Goal: Navigation & Orientation: Find specific page/section

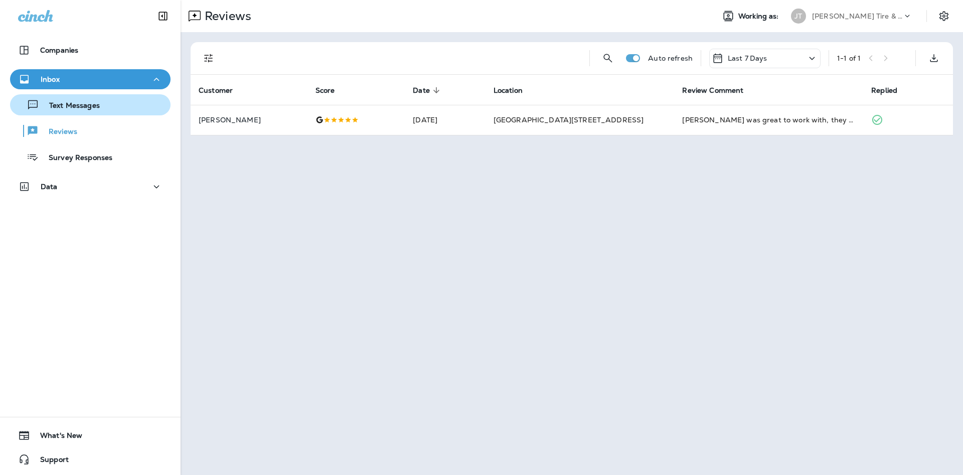
click at [103, 107] on div "Text Messages" at bounding box center [90, 104] width 152 height 15
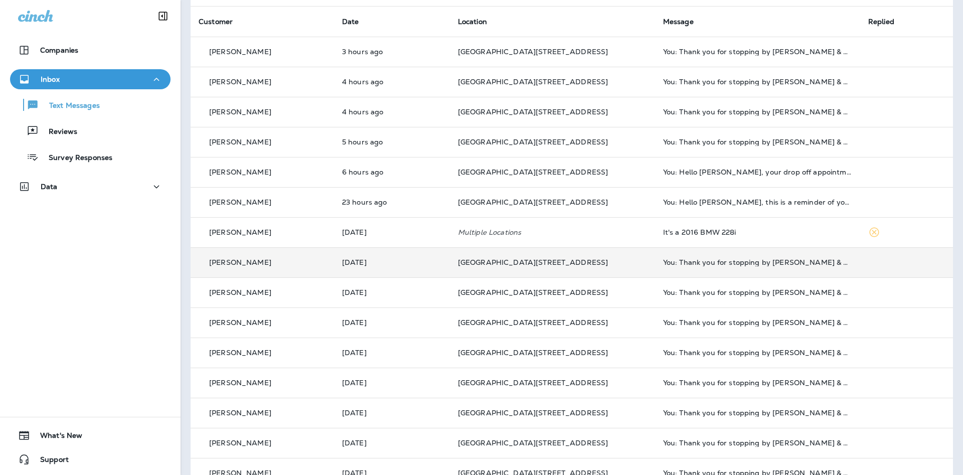
scroll to position [242, 0]
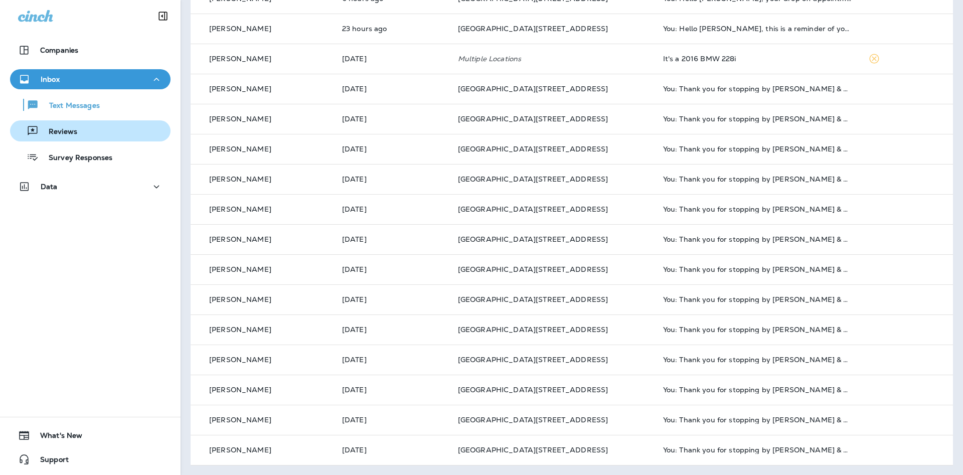
click at [84, 132] on div "Reviews" at bounding box center [90, 130] width 152 height 15
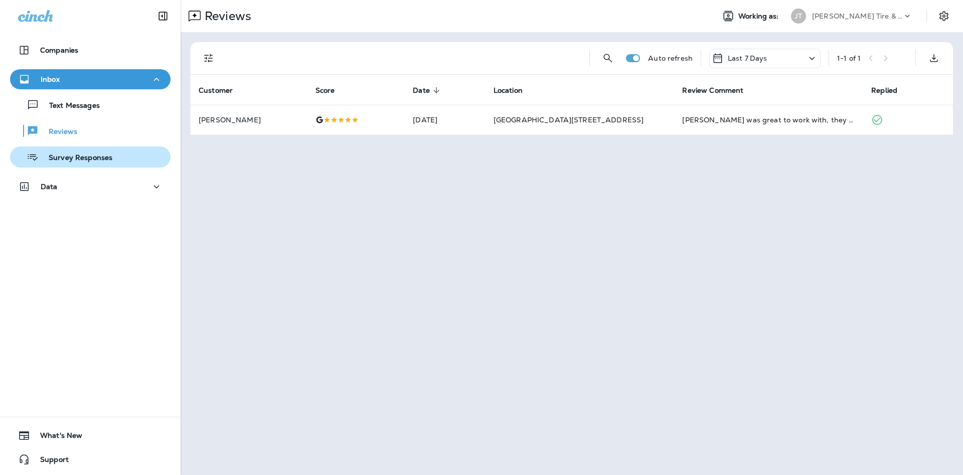
click at [119, 154] on div "Survey Responses" at bounding box center [90, 156] width 152 height 15
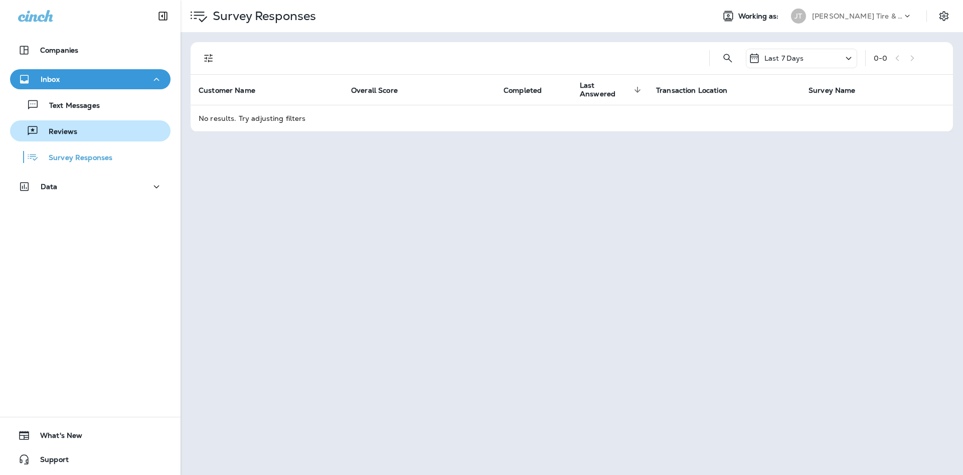
click at [90, 136] on div "Reviews" at bounding box center [90, 130] width 152 height 15
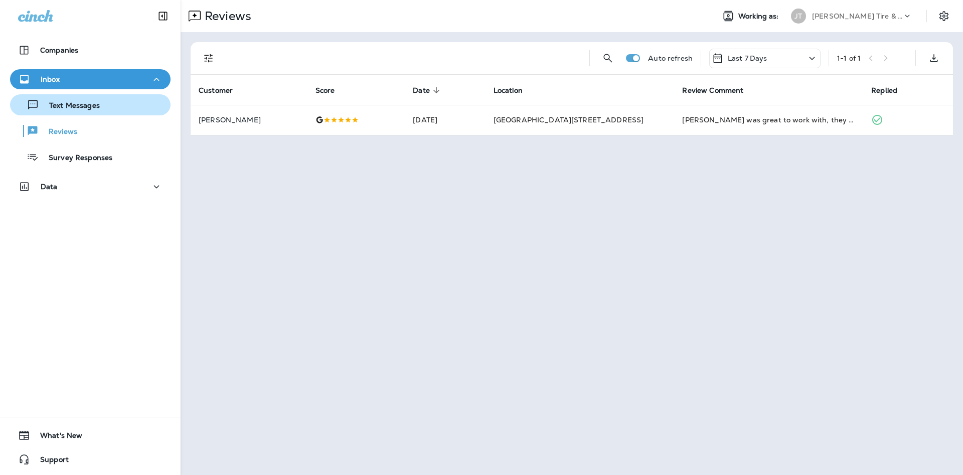
click at [95, 107] on p "Text Messages" at bounding box center [69, 106] width 61 height 10
